Goal: Answer question/provide support: Share knowledge or assist other users

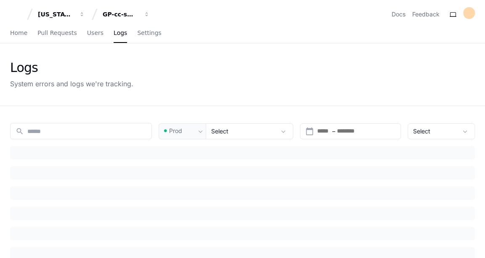
type input "**********"
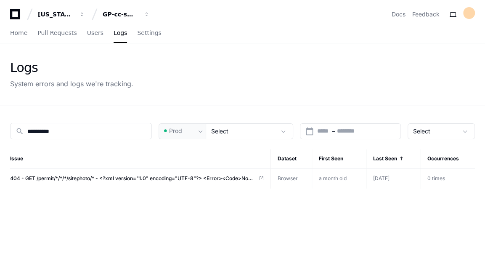
click at [10, 37] on div "Home Pull Requests Users Logs Settings" at bounding box center [242, 34] width 485 height 20
click at [16, 33] on span "Home" at bounding box center [18, 32] width 17 height 5
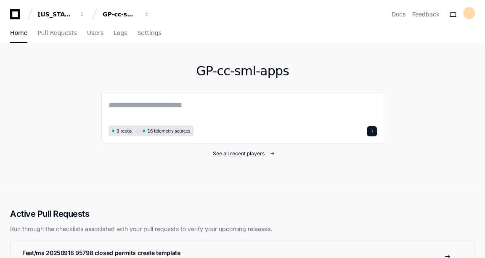
click at [243, 156] on span "See all recent players" at bounding box center [239, 153] width 52 height 7
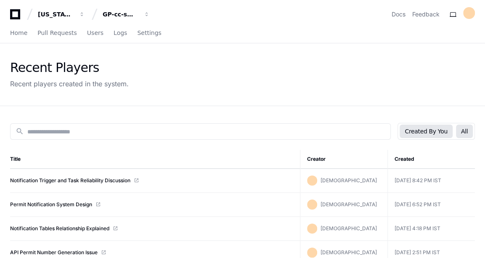
click at [466, 131] on button "All" at bounding box center [464, 131] width 17 height 13
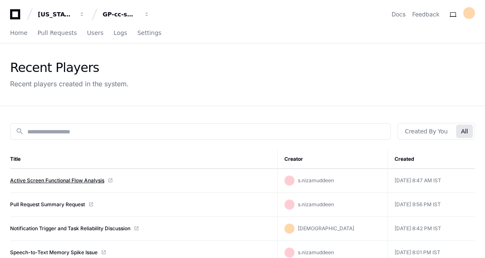
click at [85, 181] on link "Active Screen Functional Flow Analysis" at bounding box center [57, 180] width 94 height 7
click at [15, 37] on link "Home" at bounding box center [18, 33] width 17 height 19
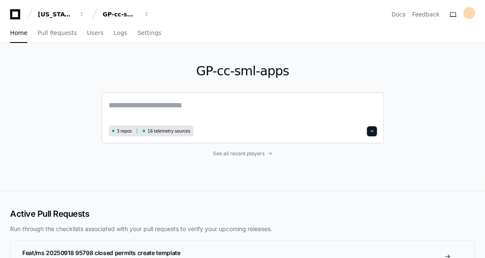
click at [198, 106] on textarea at bounding box center [243, 111] width 269 height 24
paste textarea "**********"
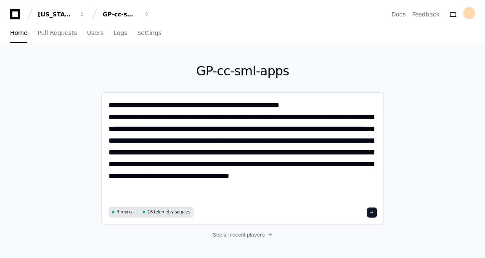
drag, startPoint x: 144, startPoint y: 175, endPoint x: 189, endPoint y: 194, distance: 49.8
click at [189, 194] on textarea "**********" at bounding box center [243, 151] width 269 height 105
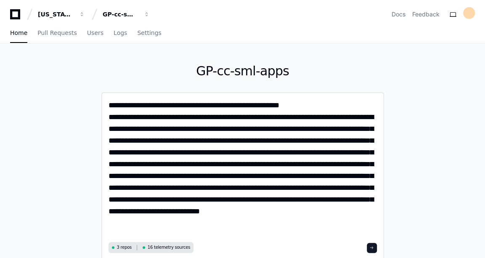
type textarea "**********"
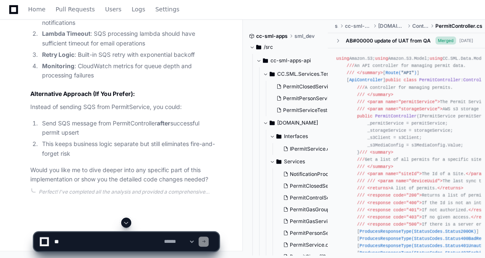
scroll to position [1448, 0]
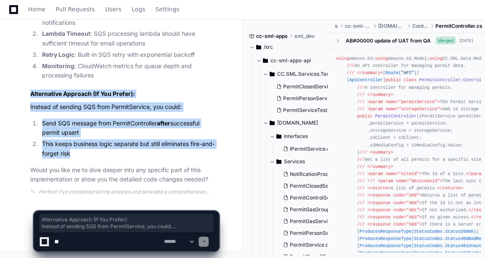
drag, startPoint x: 27, startPoint y: 94, endPoint x: 164, endPoint y: 152, distance: 148.7
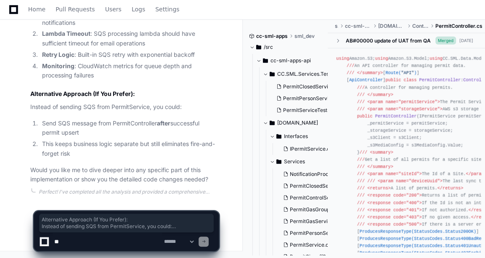
click at [77, 245] on textarea at bounding box center [108, 241] width 110 height 19
type textarea "*"
type textarea "**********"
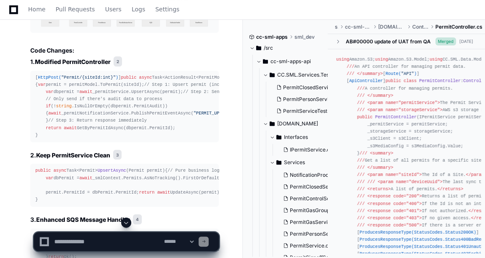
scroll to position [1835, 0]
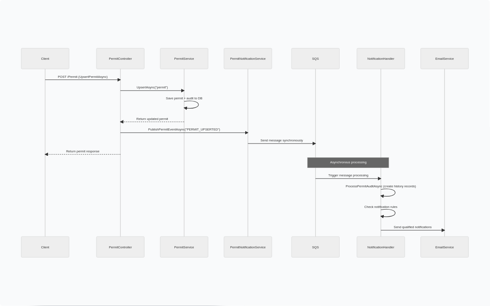
click at [68, 258] on img at bounding box center [245, 153] width 490 height 306
click at [185, 258] on img at bounding box center [245, 153] width 490 height 306
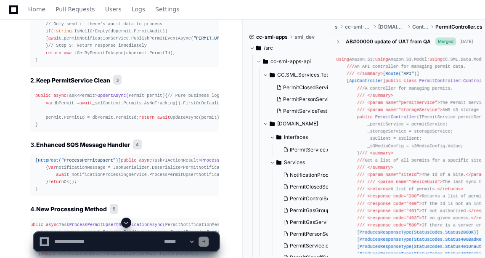
scroll to position [1979, 0]
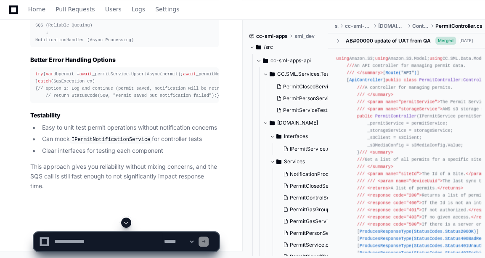
scroll to position [2857, 0]
click at [111, 244] on textarea at bounding box center [108, 241] width 110 height 19
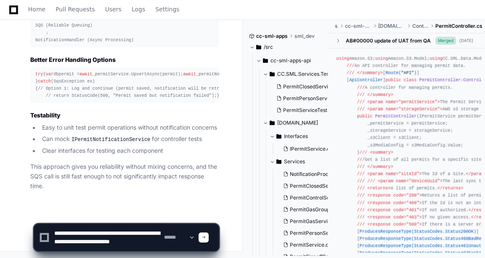
type textarea "**********"
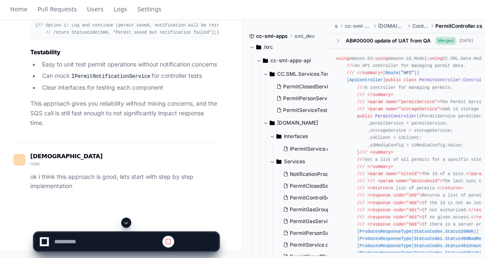
scroll to position [0, 0]
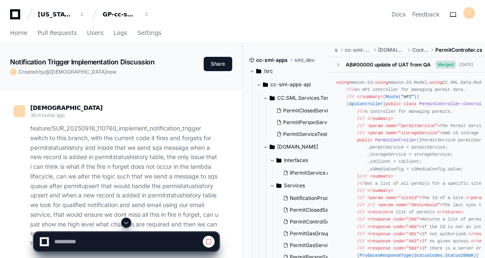
click at [128, 224] on span at bounding box center [126, 222] width 7 height 7
click at [124, 224] on span at bounding box center [126, 222] width 7 height 7
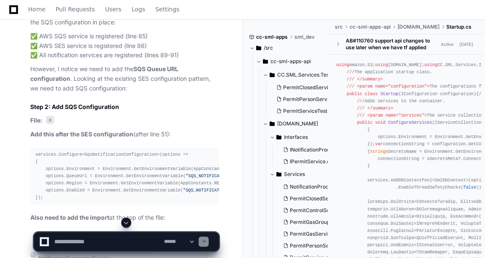
scroll to position [3366, 0]
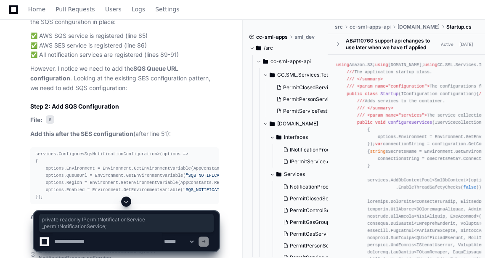
copy article "private readonly IPermitNotificationService _permitNotificationService;"
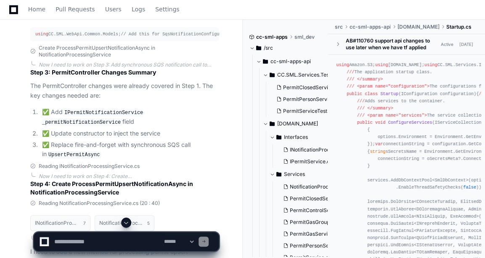
scroll to position [3570, 0]
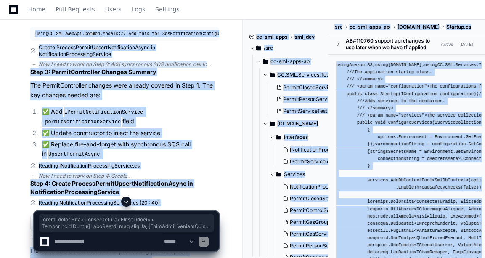
drag, startPoint x: 35, startPoint y: 106, endPoint x: 45, endPoint y: 199, distance: 93.5
drag, startPoint x: 45, startPoint y: 199, endPoint x: 42, endPoint y: 195, distance: 4.5
click at [38, 199] on div at bounding box center [127, 202] width 186 height 10
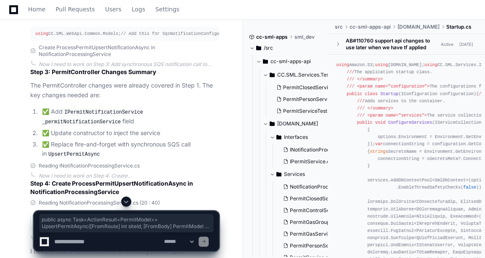
drag, startPoint x: 38, startPoint y: 199, endPoint x: 34, endPoint y: 109, distance: 89.8
copy div "public async Task<ActionResult<PermitModel>> UpsertPermitAsync([FromRoute] int …"
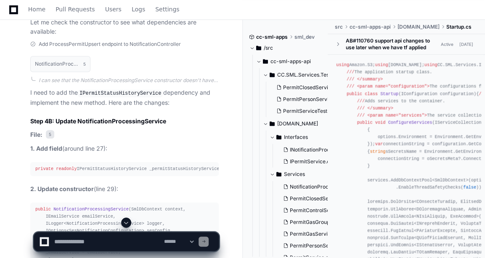
scroll to position [3964, 0]
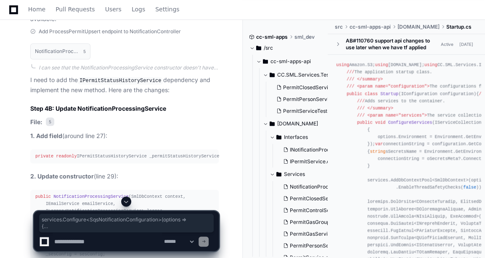
drag, startPoint x: 43, startPoint y: 165, endPoint x: 33, endPoint y: 115, distance: 51.0
copy div "services.Configure<SqsNotificationConfiguration>(options => { options.Environme…"
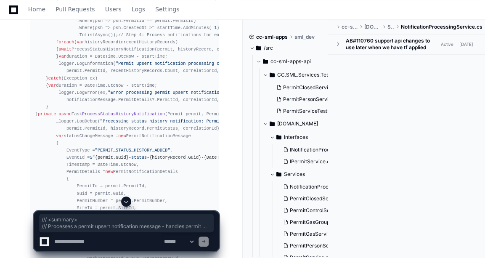
scroll to position [0, 75]
drag, startPoint x: 32, startPoint y: 83, endPoint x: 217, endPoint y: 112, distance: 187.0
copy div "/// <summary> /// Processes a permit upsert notification message - handles perm…"
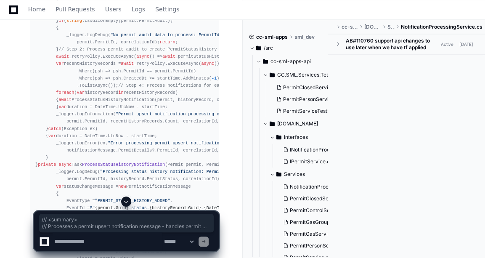
scroll to position [4297, 0]
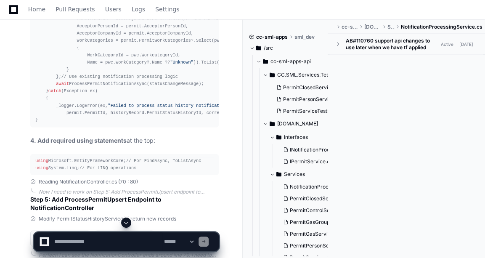
scroll to position [4581, 0]
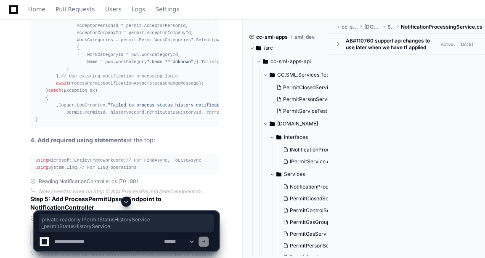
copy article "private readonly IPermitStatusHistoryService _permitStatusHistoryService;"
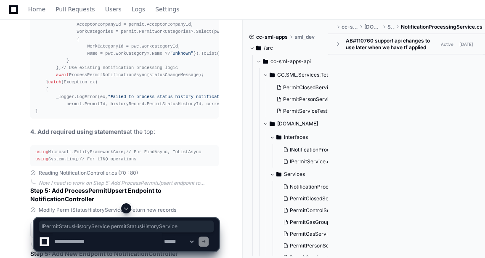
drag, startPoint x: 42, startPoint y: 169, endPoint x: 173, endPoint y: 169, distance: 131.4
copy span "IPermitStatusHistoryService permitStatusHistoryService"
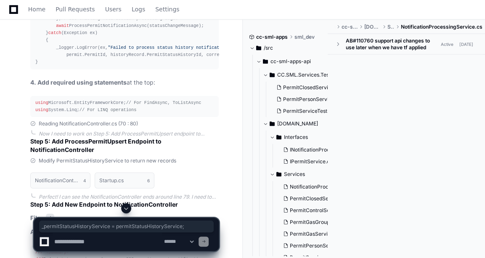
drag, startPoint x: 180, startPoint y: 165, endPoint x: 39, endPoint y: 162, distance: 140.7
copy div "_permitStatusHistoryService = permitStatusHistoryService;"
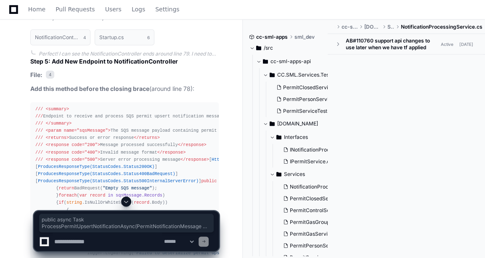
drag, startPoint x: 43, startPoint y: 117, endPoint x: 70, endPoint y: 180, distance: 68.4
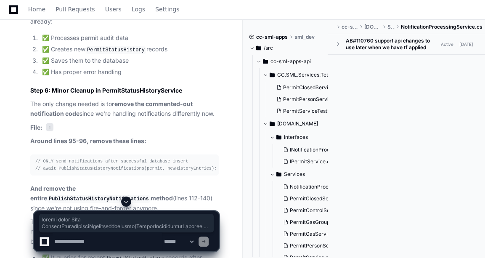
scroll to position [5195, 0]
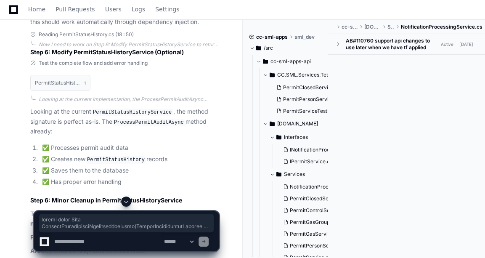
copy div "public async Task ProcessPermitUpsertNotificationAsync ( PermitNotificationMess…"
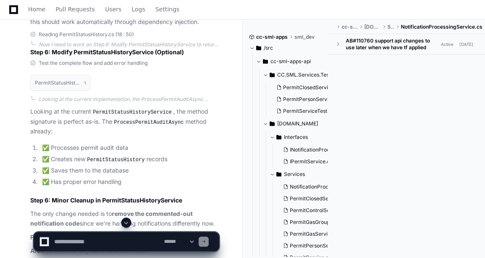
drag, startPoint x: 34, startPoint y: 112, endPoint x: 53, endPoint y: 163, distance: 54.2
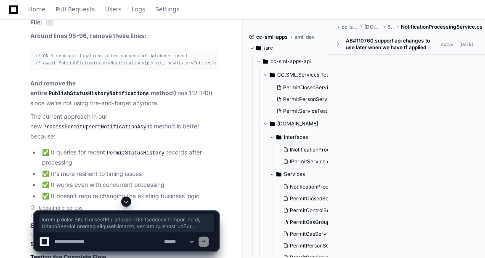
scroll to position [5466, 0]
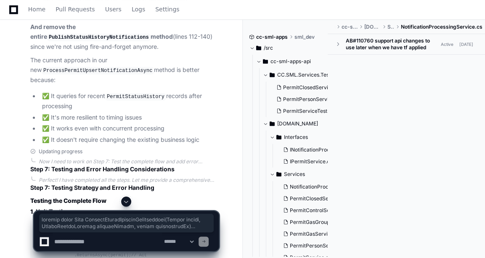
copy div "private async Task ProcessStatusHistoryNotification ( Permit permit, PermitStat…"
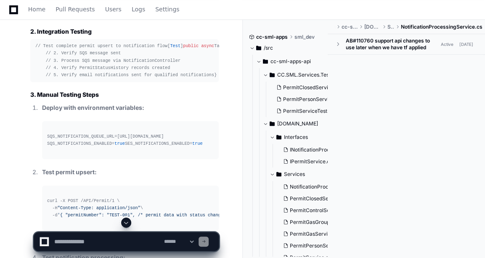
scroll to position [5733, 0]
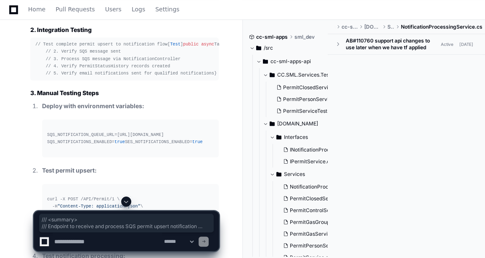
drag, startPoint x: 35, startPoint y: 61, endPoint x: 72, endPoint y: 181, distance: 126.0
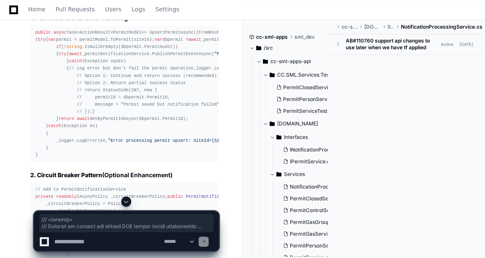
scroll to position [6095, 0]
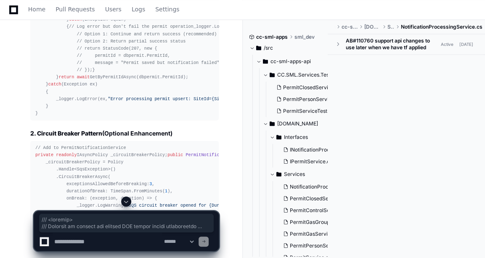
copy div "/// <summary> /// Endpoint to receive and process SQS permit upsert notificatio…"
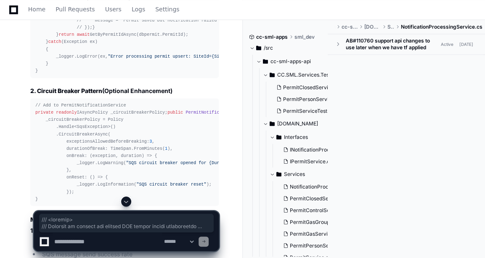
scroll to position [6139, 0]
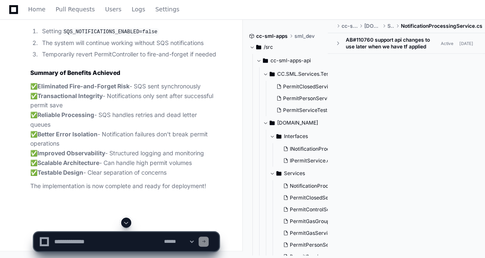
scroll to position [6662, 0]
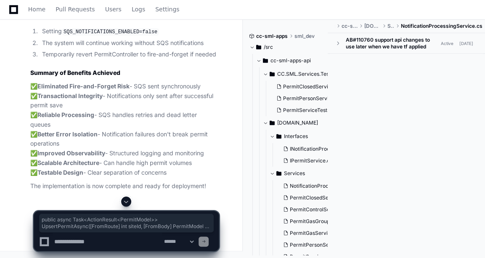
drag, startPoint x: 36, startPoint y: 67, endPoint x: 86, endPoint y: 133, distance: 83.6
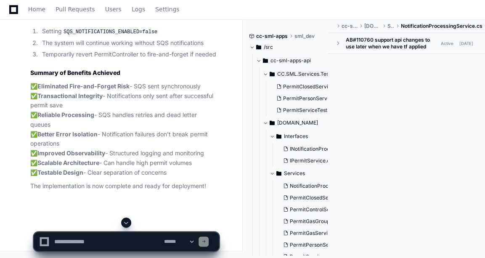
scroll to position [7319, 0]
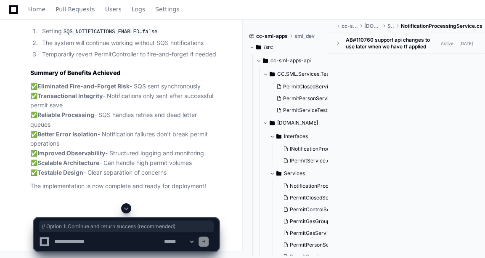
drag, startPoint x: 69, startPoint y: 165, endPoint x: 205, endPoint y: 163, distance: 135.6
click at [115, 237] on textarea at bounding box center [108, 241] width 110 height 19
type textarea "*"
type textarea "**********"
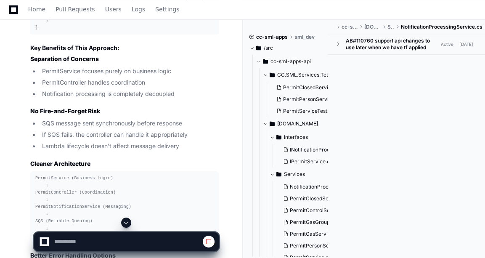
scroll to position [2203, 0]
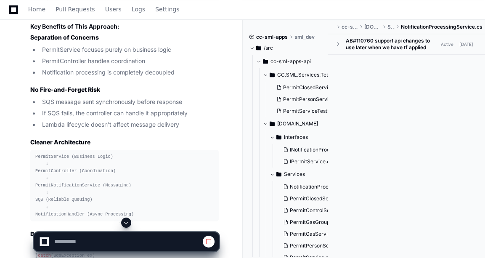
click at [123, 221] on button at bounding box center [126, 223] width 10 height 10
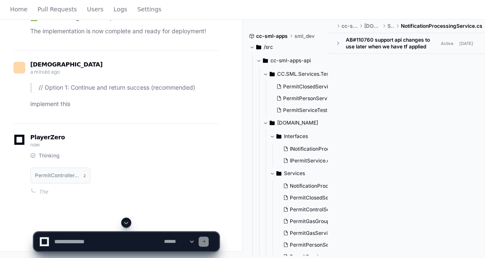
scroll to position [0, 0]
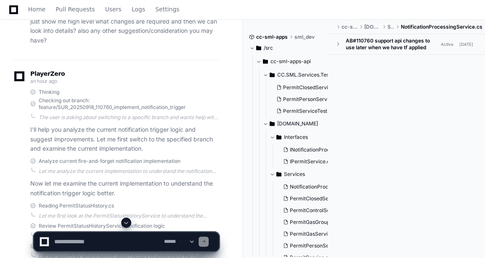
click at [129, 223] on span at bounding box center [126, 222] width 7 height 7
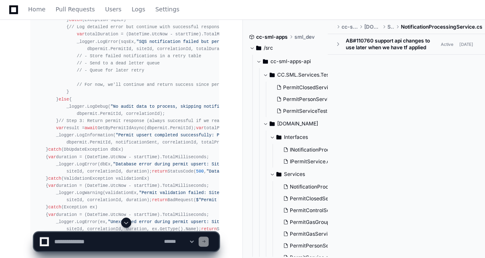
scroll to position [7231, 0]
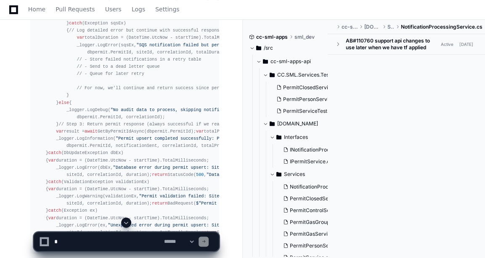
click at [123, 237] on textarea at bounding box center [108, 241] width 110 height 19
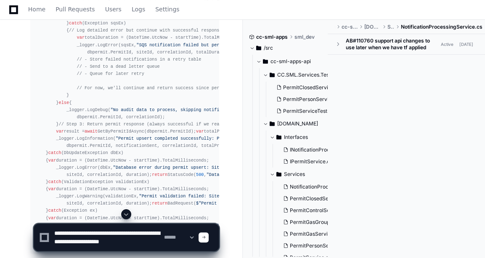
scroll to position [3, 0]
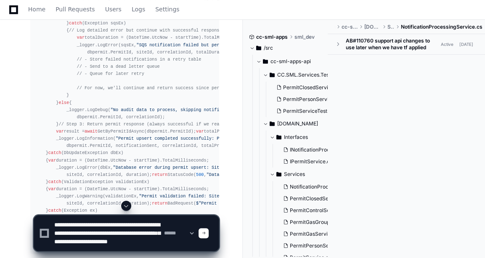
paste textarea "**********"
type textarea "**********"
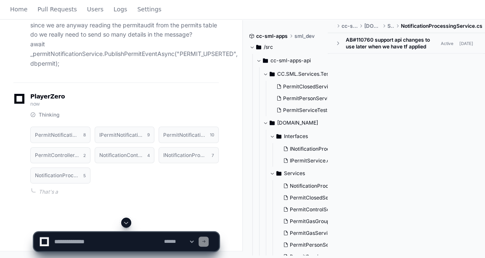
scroll to position [0, 0]
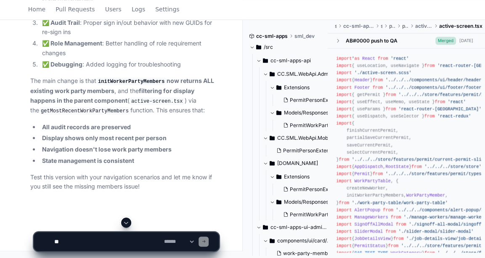
scroll to position [46080, 0]
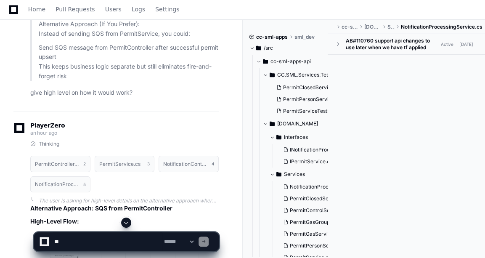
scroll to position [1561, 0]
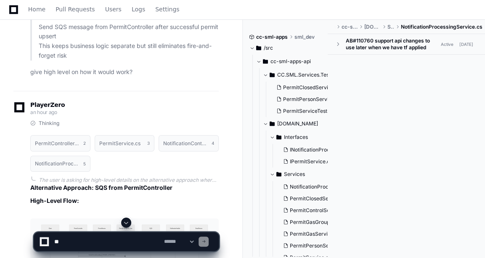
click at [130, 223] on button at bounding box center [126, 223] width 10 height 10
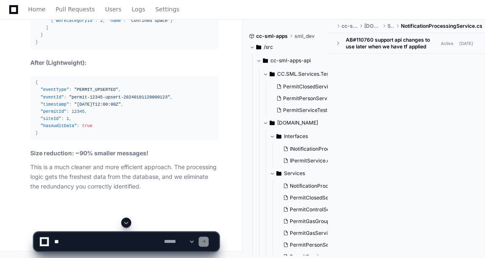
scroll to position [10398, 0]
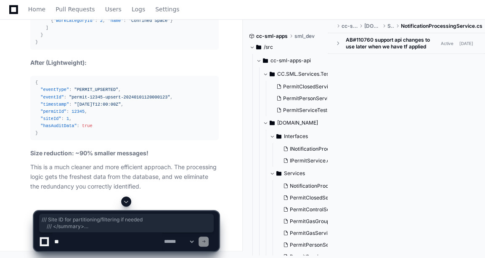
drag, startPoint x: 38, startPoint y: 152, endPoint x: 39, endPoint y: 91, distance: 61.5
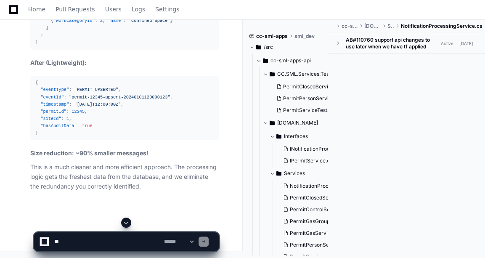
drag, startPoint x: 39, startPoint y: 91, endPoint x: 118, endPoint y: 128, distance: 87.0
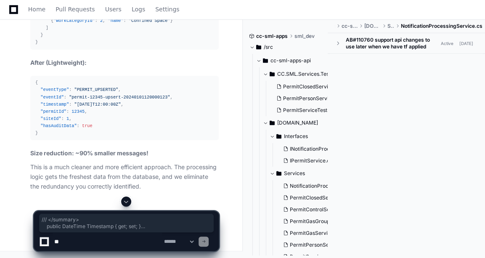
drag, startPoint x: 42, startPoint y: 213, endPoint x: 33, endPoint y: 88, distance: 125.8
copy div "public class PermitUpsertNotificationMessage { /// <summary> /// Type of event …"
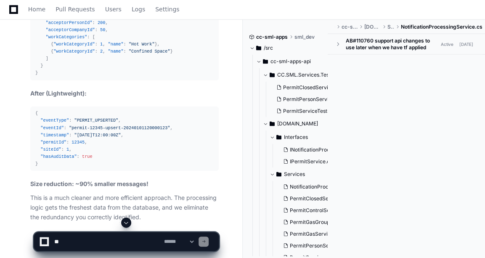
scroll to position [10143, 0]
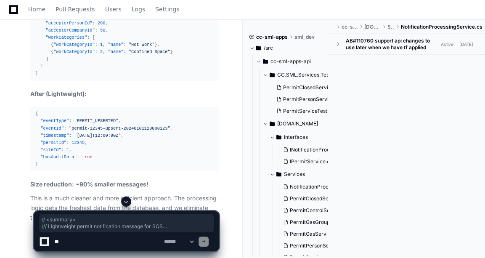
drag, startPoint x: 37, startPoint y: 162, endPoint x: 50, endPoint y: 181, distance: 23.1
drag, startPoint x: 50, startPoint y: 181, endPoint x: 117, endPoint y: 174, distance: 67.8
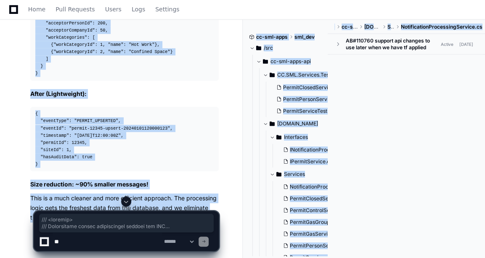
drag, startPoint x: 34, startPoint y: 159, endPoint x: 72, endPoint y: 206, distance: 61.0
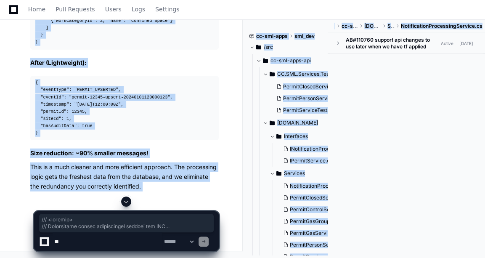
scroll to position [10196, 0]
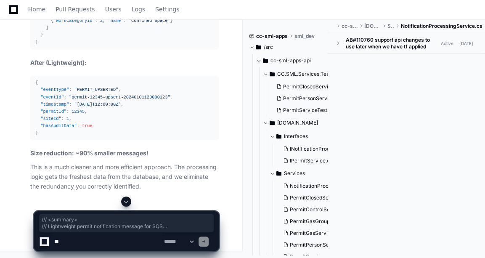
drag, startPoint x: 35, startPoint y: 107, endPoint x: 83, endPoint y: 160, distance: 72.1
copy div "/// <summary> /// Lightweight permit notification message for SQS /// </summary…"
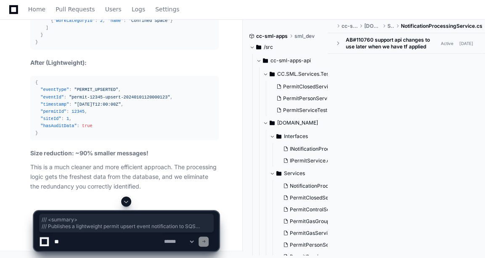
scroll to position [0, 23]
drag, startPoint x: 35, startPoint y: 80, endPoint x: 219, endPoint y: 124, distance: 188.7
copy div "/// <summary> /// Publishes a lightweight permit upsert event notification to S…"
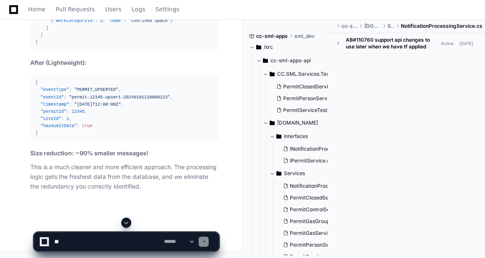
drag, startPoint x: 33, startPoint y: 93, endPoint x: 70, endPoint y: 183, distance: 97.0
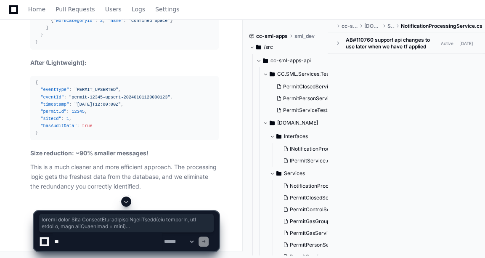
scroll to position [10866, 0]
copy div "public async Task PublishPermitUpsertEventAsync ( int permitId, int siteId, boo…"
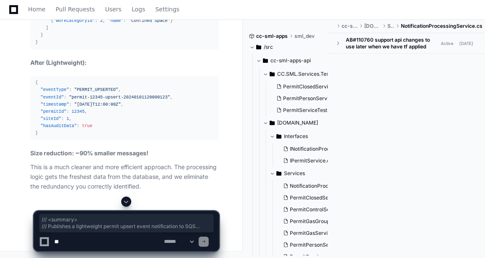
scroll to position [0, 23]
drag, startPoint x: 36, startPoint y: 120, endPoint x: 217, endPoint y: 165, distance: 186.9
copy div "/// <summary> /// Publishes a lightweight permit upsert event notification to S…"
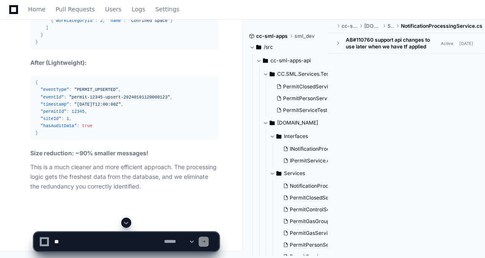
scroll to position [0, 0]
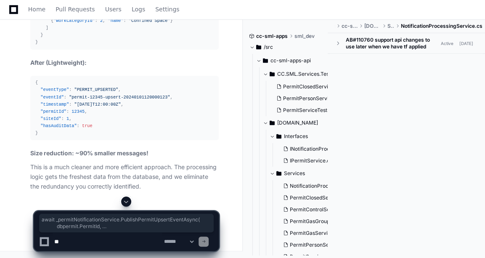
drag, startPoint x: 52, startPoint y: 80, endPoint x: 111, endPoint y: 108, distance: 65.0
copy div "await _permitNotificationService.PublishPermitUpsertEventAsync( dbpermit.Permit…"
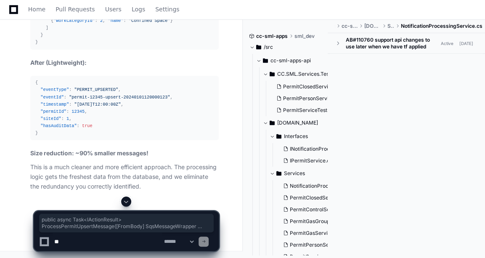
drag, startPoint x: 36, startPoint y: 60, endPoint x: 63, endPoint y: 139, distance: 83.9
copy div "public async Task<IActionResult> ProcessPermitUpsertMessage ( [FromBody] SqsMes…"
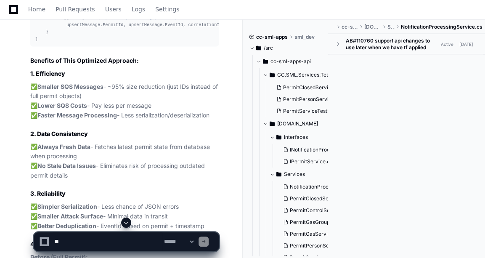
scroll to position [9802, 0]
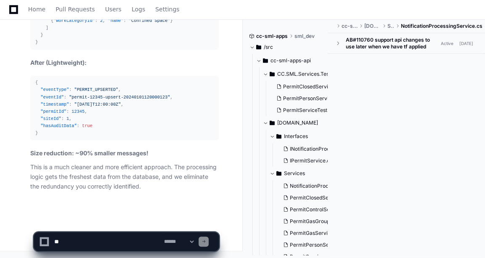
scroll to position [12685, 0]
click at [85, 230] on app-app-chat-input "**********" at bounding box center [127, 235] width 186 height 34
click at [81, 237] on textarea at bounding box center [108, 241] width 110 height 19
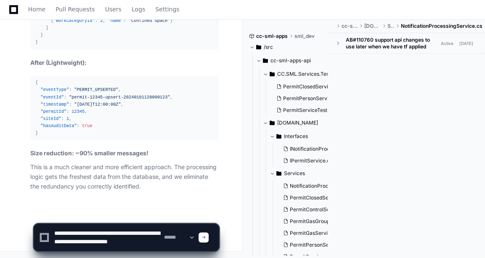
scroll to position [3, 0]
type textarea "**********"
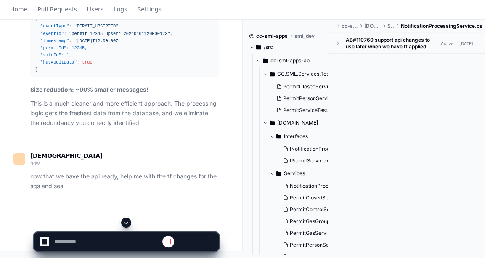
scroll to position [0, 0]
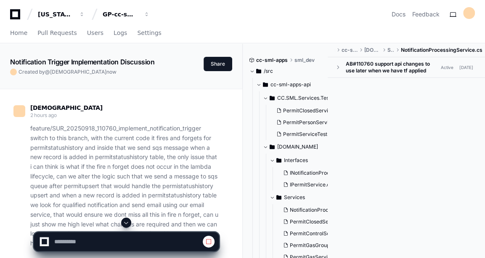
click at [125, 222] on span at bounding box center [126, 222] width 7 height 7
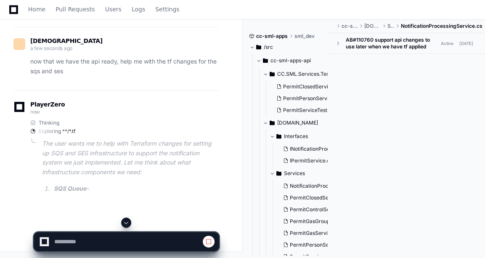
scroll to position [12840, 0]
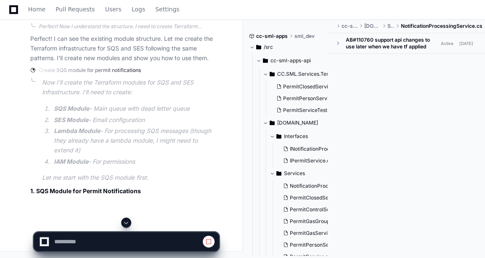
click at [125, 222] on span at bounding box center [126, 222] width 7 height 7
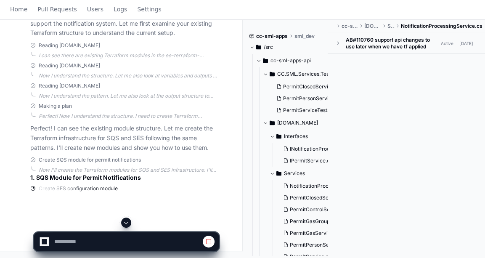
scroll to position [0, 0]
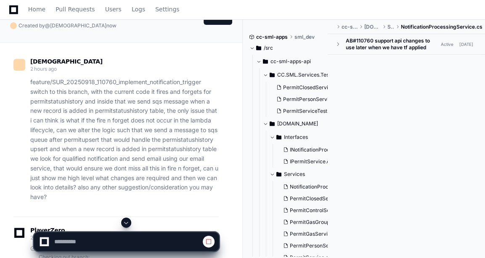
click at [125, 222] on span at bounding box center [126, 222] width 7 height 7
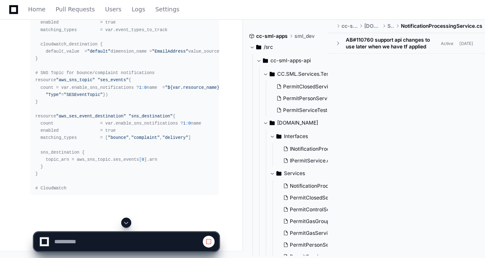
scroll to position [15566, 0]
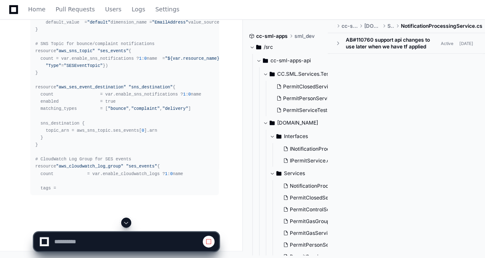
click at [124, 221] on span at bounding box center [126, 222] width 7 height 7
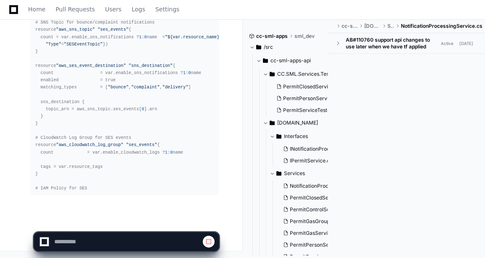
scroll to position [15667, 0]
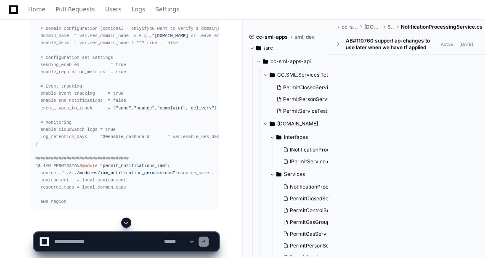
click at [124, 221] on span at bounding box center [126, 222] width 7 height 7
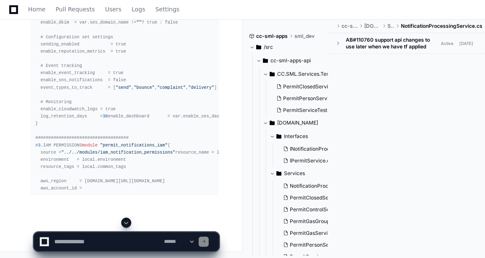
scroll to position [25091, 0]
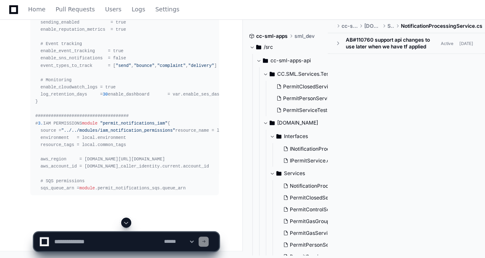
click at [124, 221] on span at bounding box center [126, 222] width 7 height 7
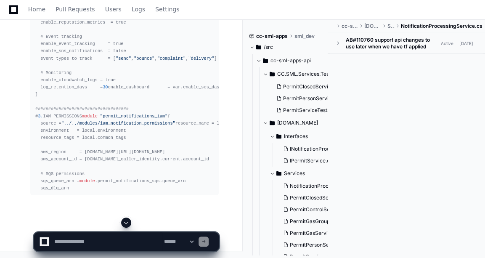
scroll to position [25120, 0]
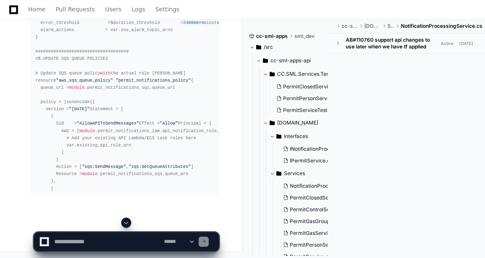
click at [124, 221] on span at bounding box center [126, 222] width 7 height 7
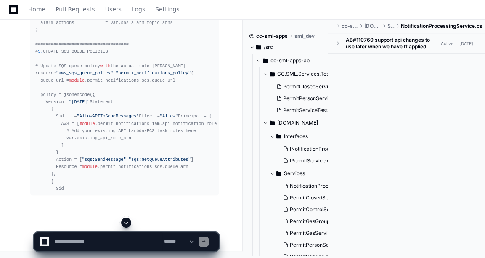
click at [124, 221] on span at bounding box center [126, 222] width 7 height 7
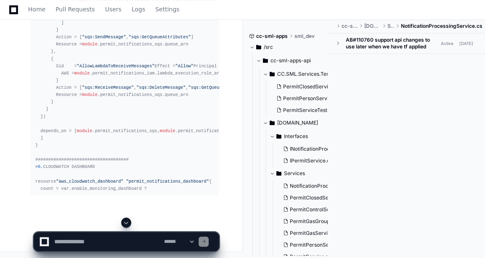
click at [124, 221] on span at bounding box center [126, 222] width 7 height 7
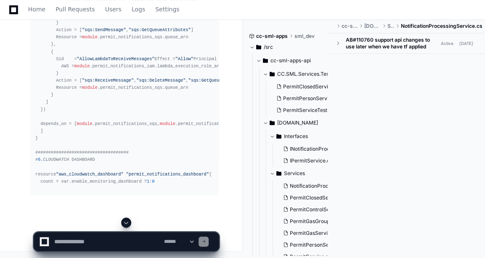
scroll to position [26159, 0]
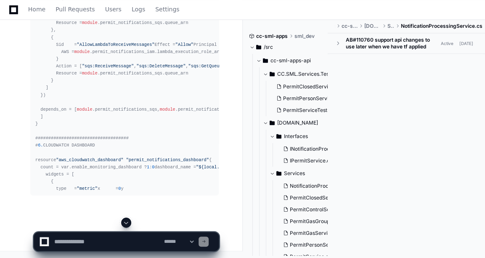
click at [124, 221] on span at bounding box center [126, 222] width 7 height 7
click at [124, 221] on app-app-chat-input "**********" at bounding box center [127, 235] width 186 height 34
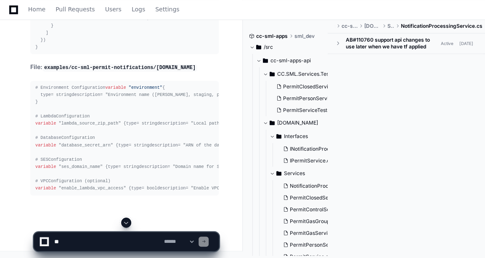
scroll to position [26224, 0]
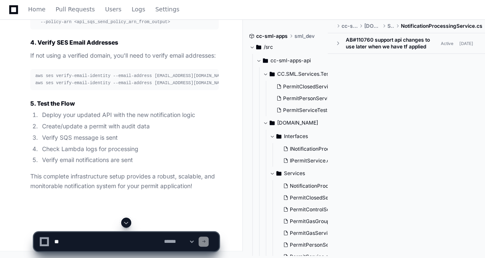
click at [124, 221] on span at bounding box center [126, 222] width 7 height 7
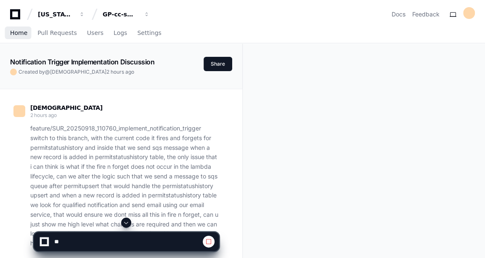
click at [19, 33] on span "Home" at bounding box center [18, 32] width 17 height 5
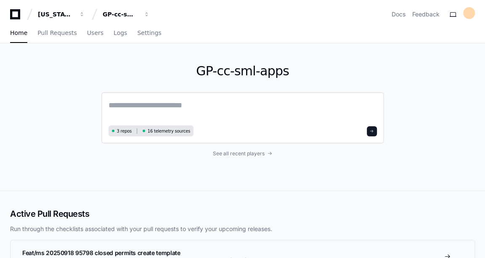
click at [211, 108] on textarea at bounding box center [243, 111] width 269 height 24
click at [252, 153] on span "See all recent players" at bounding box center [239, 153] width 52 height 7
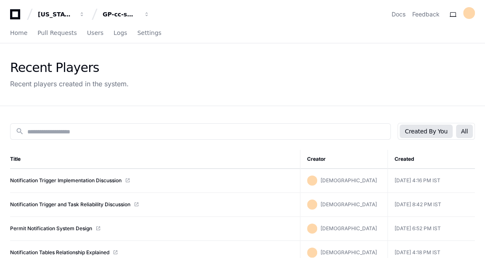
click at [472, 133] on button "All" at bounding box center [464, 131] width 17 height 13
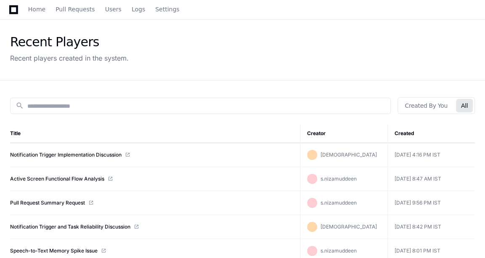
scroll to position [26, 0]
click at [90, 176] on link "Active Screen Functional Flow Analysis" at bounding box center [57, 179] width 94 height 7
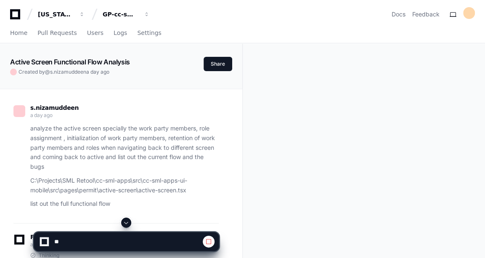
click at [128, 220] on span at bounding box center [126, 222] width 7 height 7
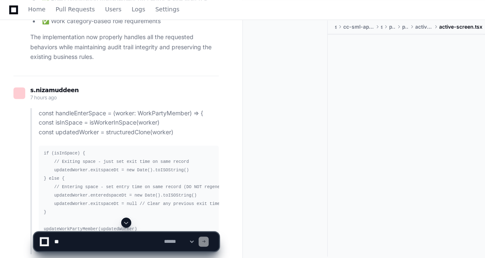
click at [126, 220] on span at bounding box center [126, 222] width 7 height 7
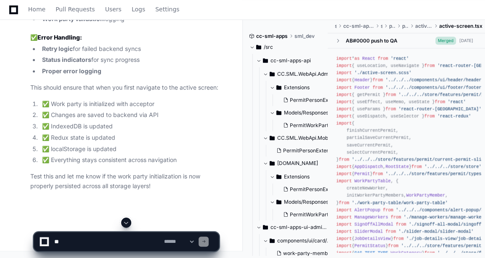
scroll to position [48257, 0]
